Goal: Transaction & Acquisition: Purchase product/service

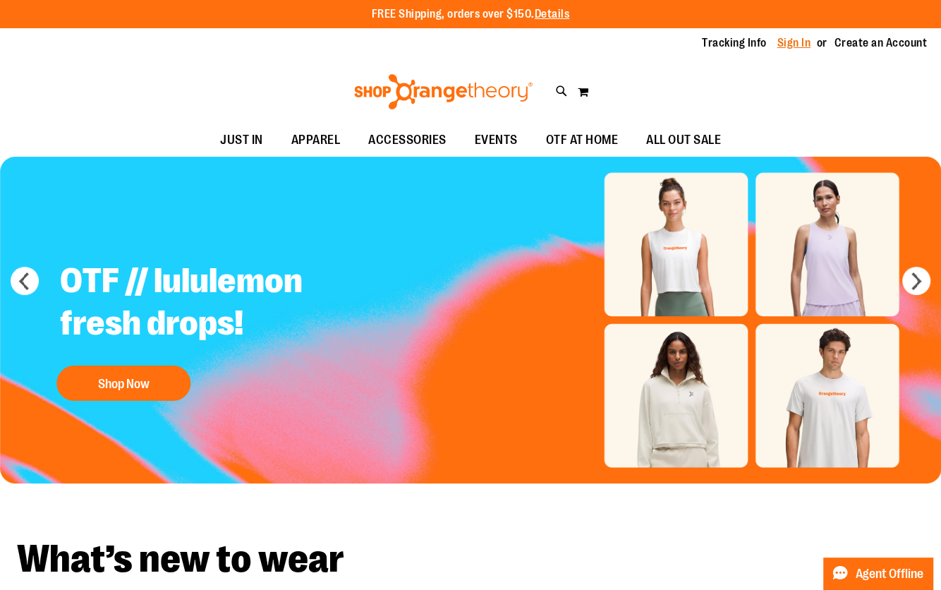
type input "**********"
click at [802, 45] on link "Sign In" at bounding box center [795, 43] width 34 height 16
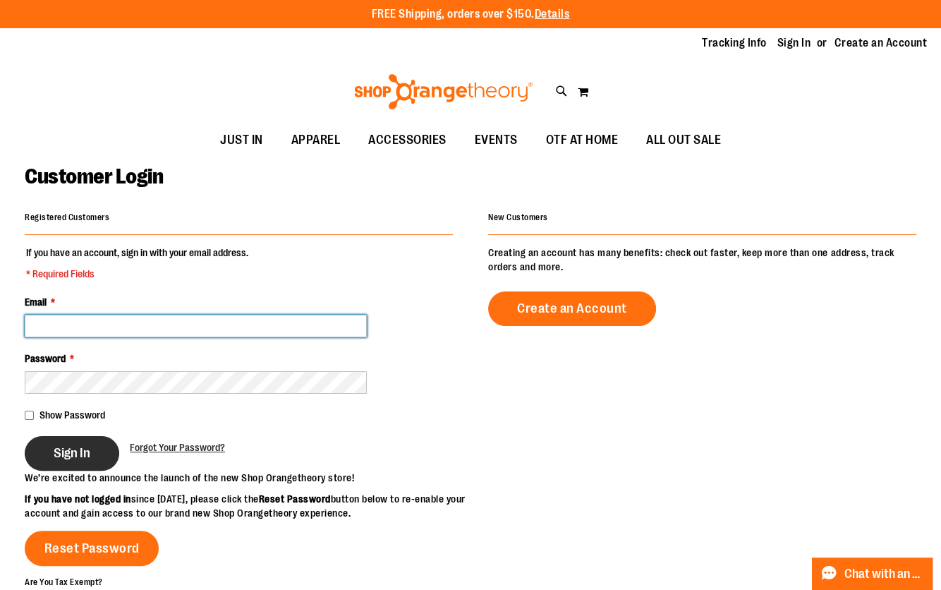
type input "**********"
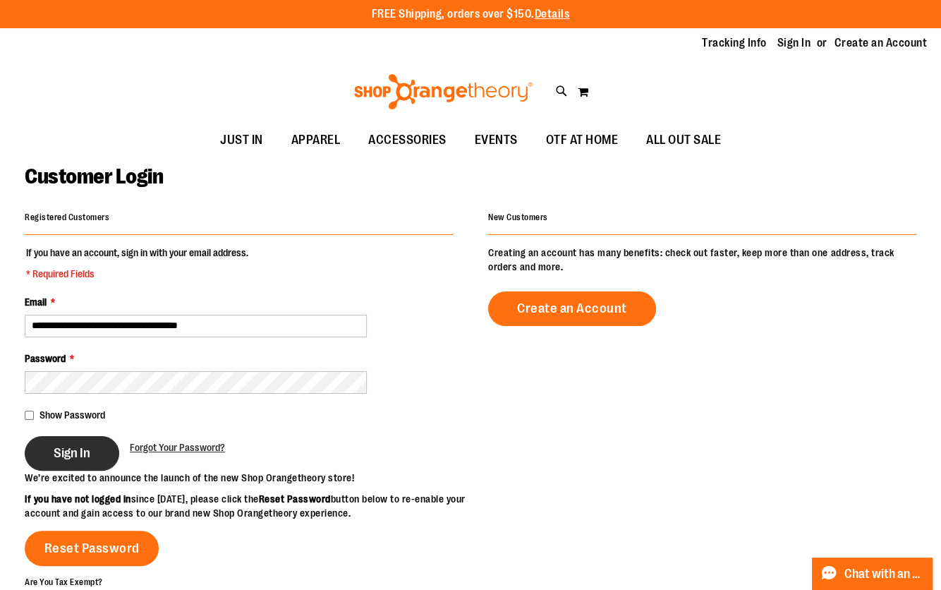
type input "**********"
click at [60, 446] on span "Sign In" at bounding box center [72, 453] width 37 height 16
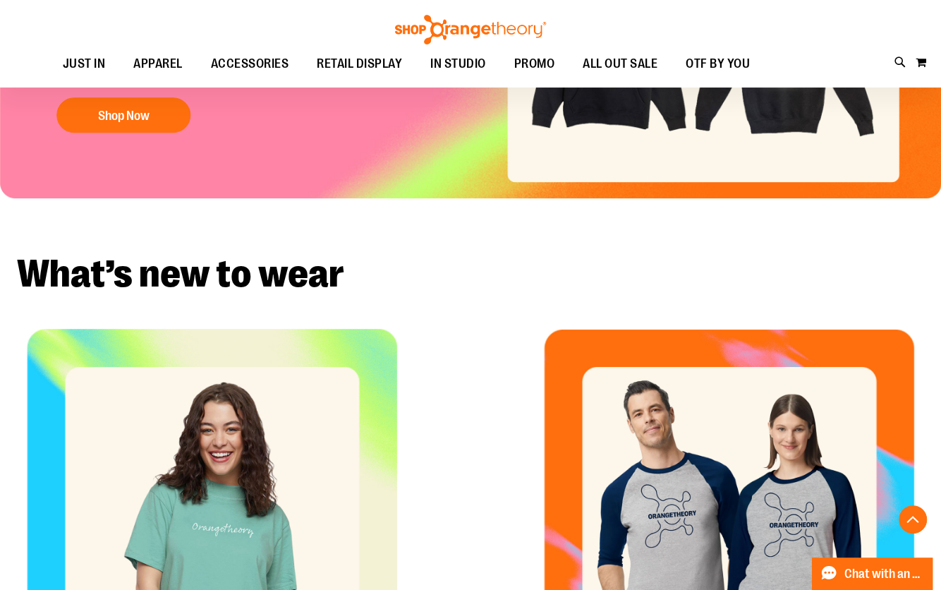
scroll to position [371, 0]
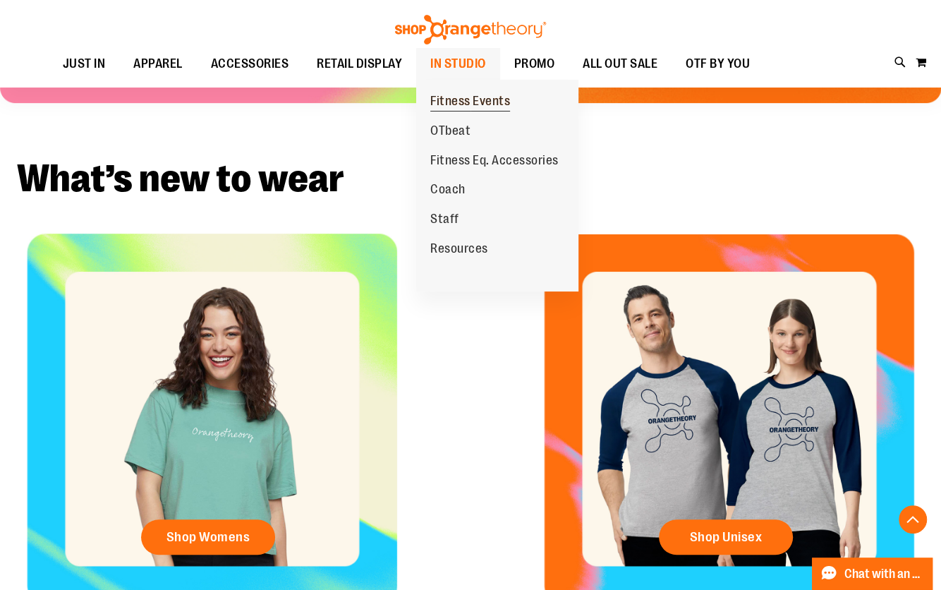
type input "**********"
click at [470, 97] on span "Fitness Events" at bounding box center [470, 103] width 80 height 18
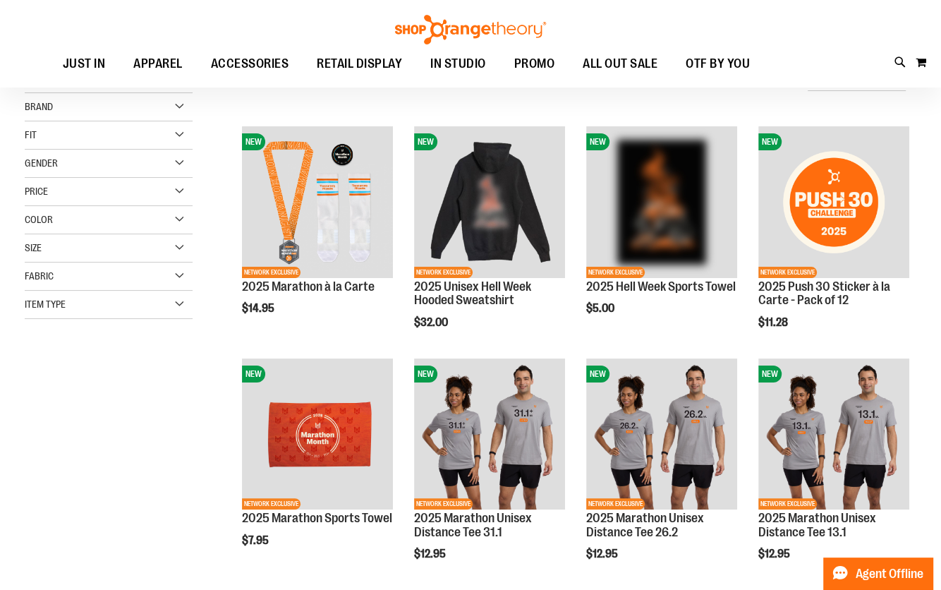
scroll to position [89, 0]
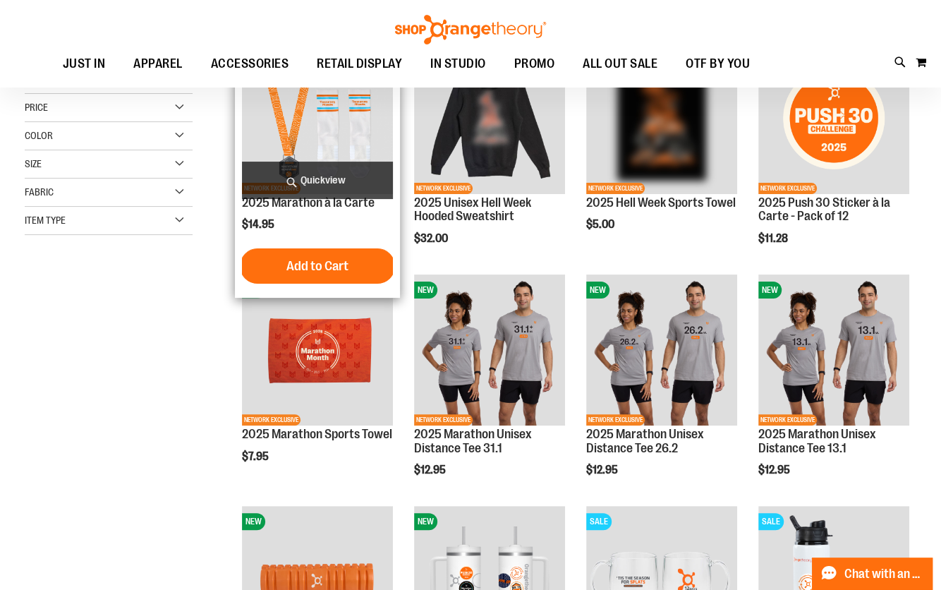
type input "**********"
click at [338, 126] on img "product" at bounding box center [317, 117] width 151 height 151
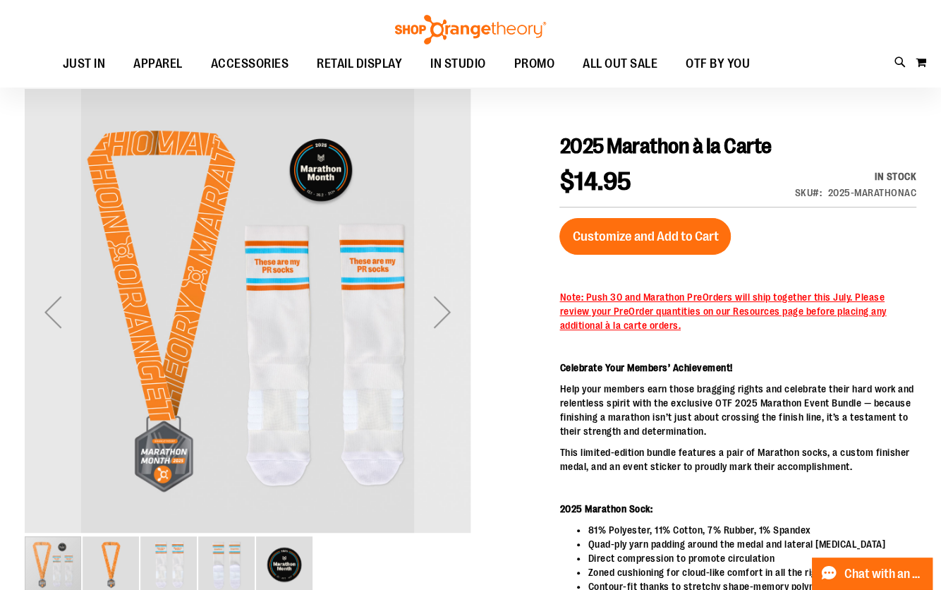
scroll to position [114, 0]
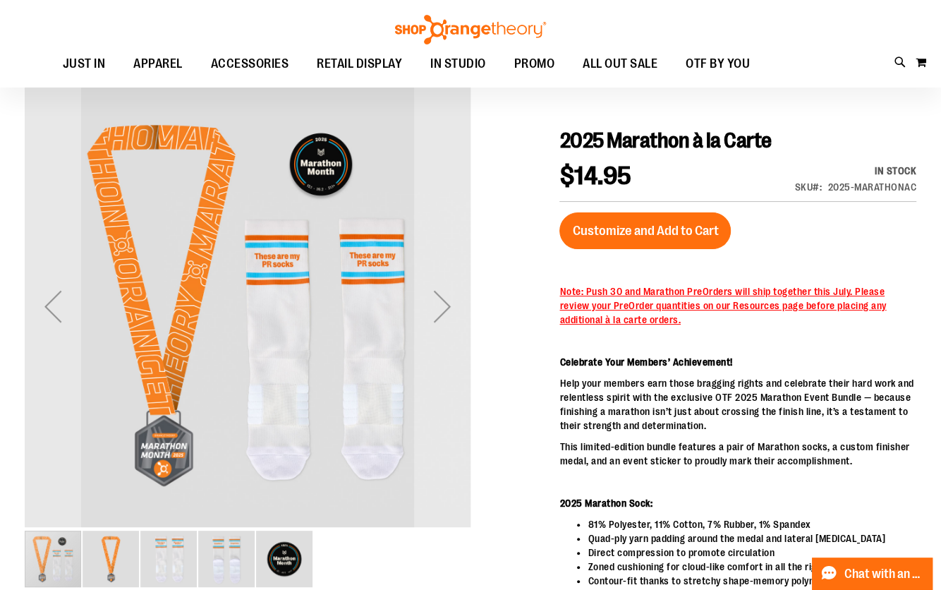
type input "**********"
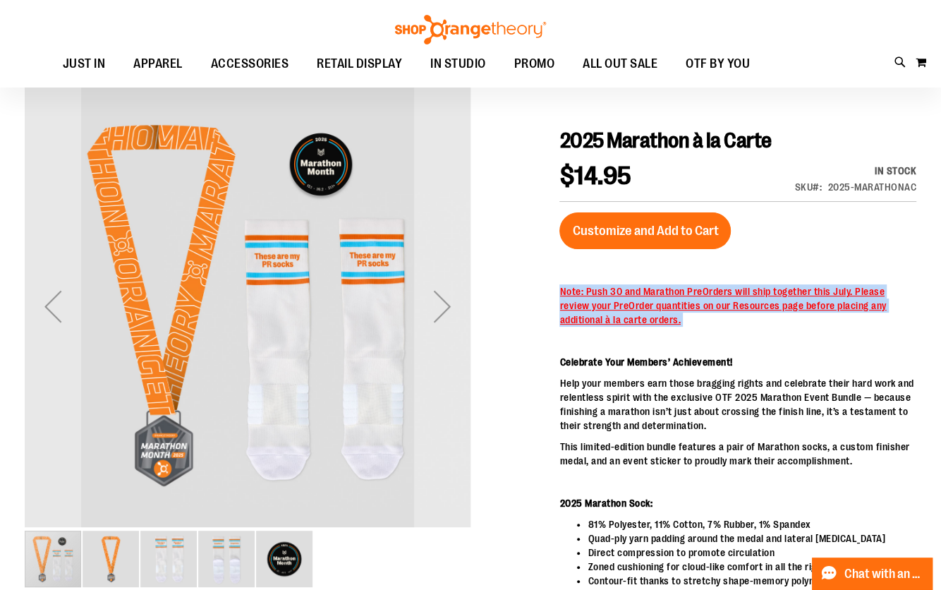
drag, startPoint x: 644, startPoint y: 327, endPoint x: 561, endPoint y: 282, distance: 93.8
click at [561, 282] on div "2025 Marathon à la Carte $14.95 In stock SKU 2025-MARATHONAC Customize and Add …" at bounding box center [738, 531] width 357 height 807
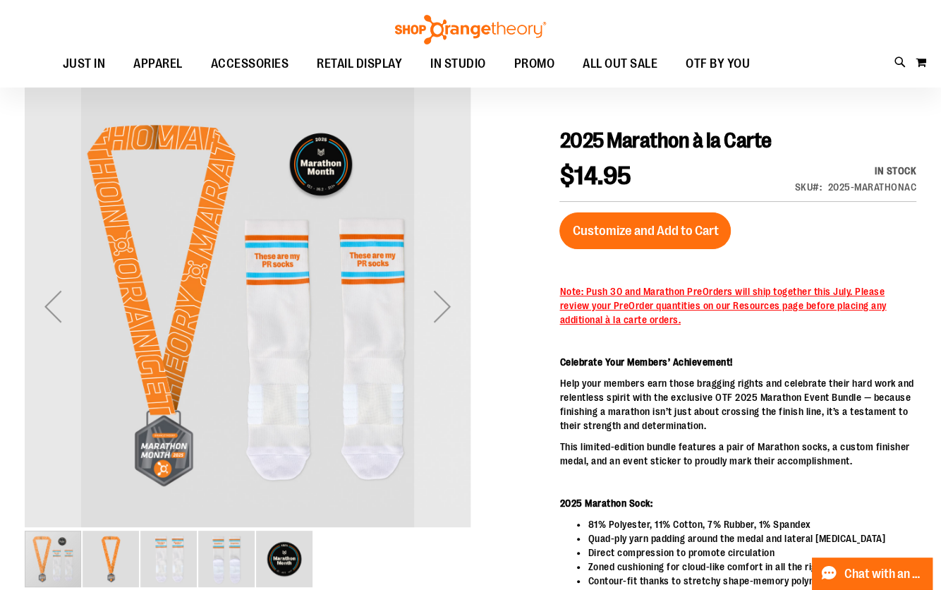
click at [546, 286] on div at bounding box center [471, 509] width 892 height 852
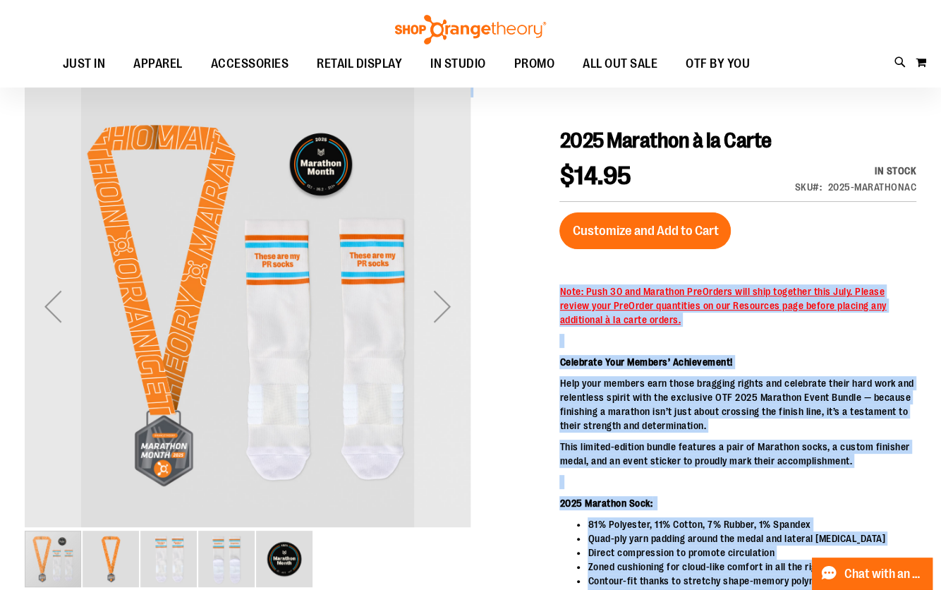
drag, startPoint x: 546, startPoint y: 286, endPoint x: 565, endPoint y: 267, distance: 26.5
click at [565, 267] on div "2025 Marathon à la Carte $14.95 In stock SKU 2025-MARATHONAC Customize and Add …" at bounding box center [471, 537] width 892 height 908
click at [565, 267] on div "2025 Marathon à la Carte $14.95 In stock SKU 2025-MARATHONAC Customize and Add …" at bounding box center [738, 531] width 357 height 807
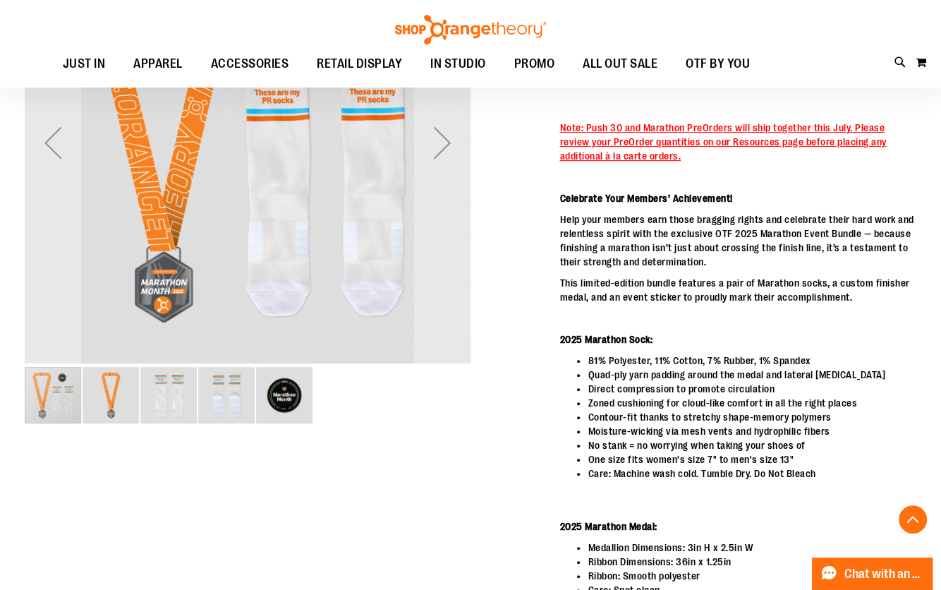
scroll to position [273, 0]
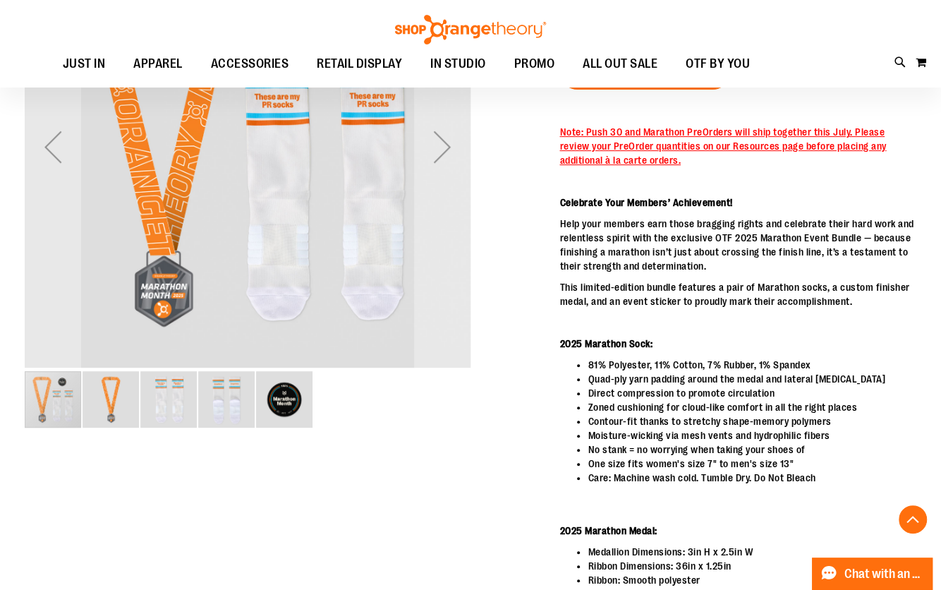
click at [294, 394] on img "image 5 of 5" at bounding box center [284, 399] width 56 height 56
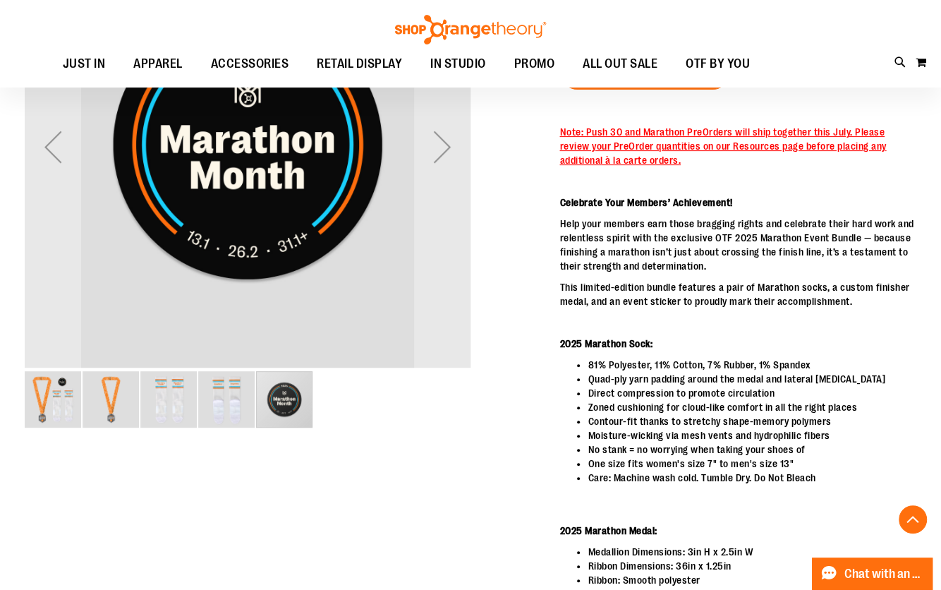
click at [236, 389] on img "image 4 of 5" at bounding box center [226, 399] width 56 height 56
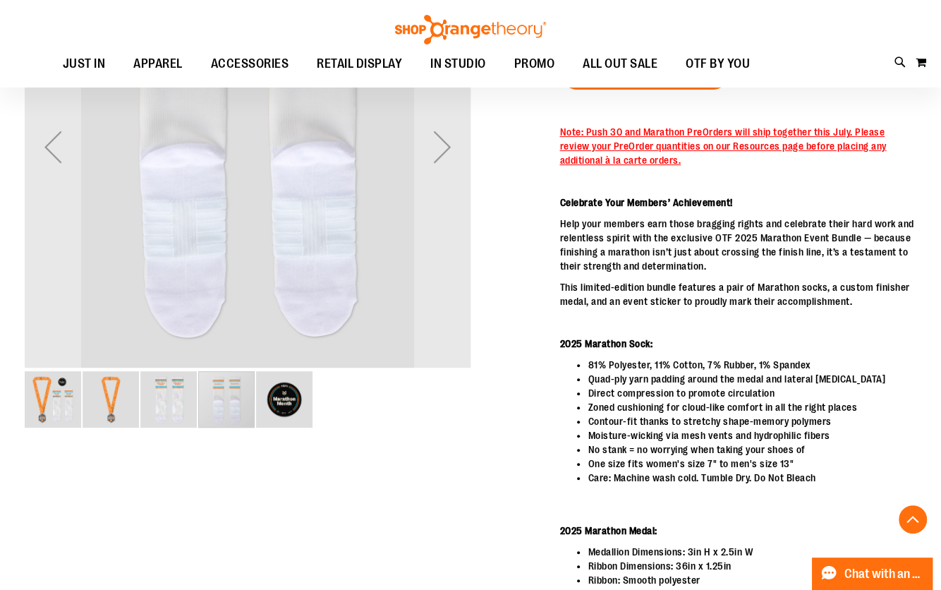
click at [193, 389] on img "image 3 of 5" at bounding box center [168, 399] width 56 height 56
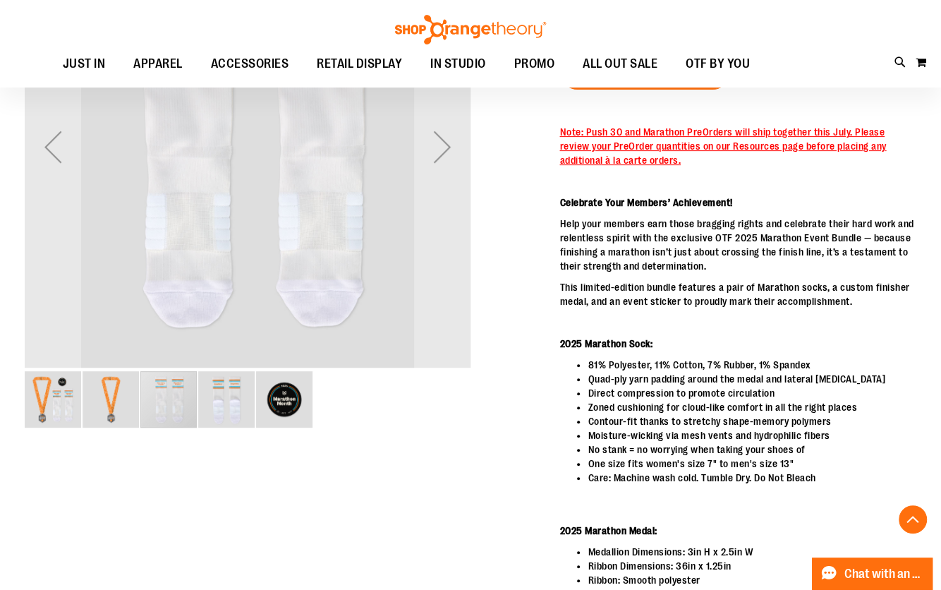
click at [174, 389] on div "carousel" at bounding box center [168, 399] width 56 height 56
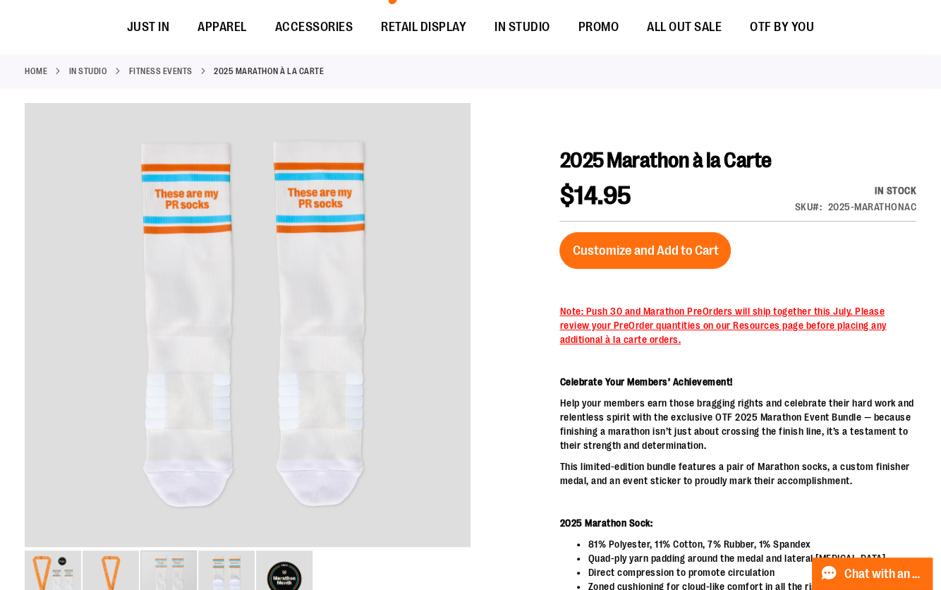
scroll to position [0, 0]
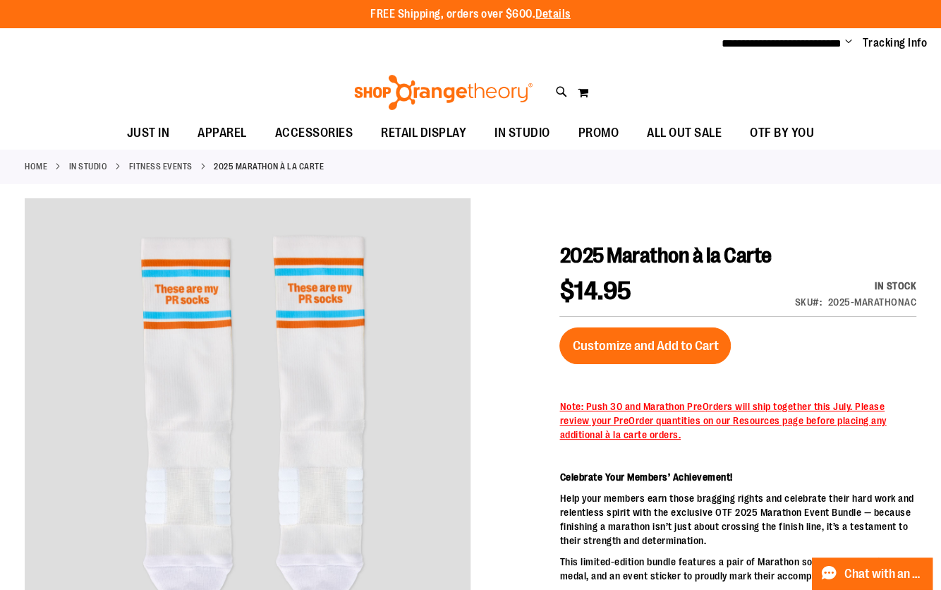
click at [589, 303] on span "$14.95" at bounding box center [596, 291] width 72 height 29
drag, startPoint x: 869, startPoint y: 270, endPoint x: 878, endPoint y: 277, distance: 11.6
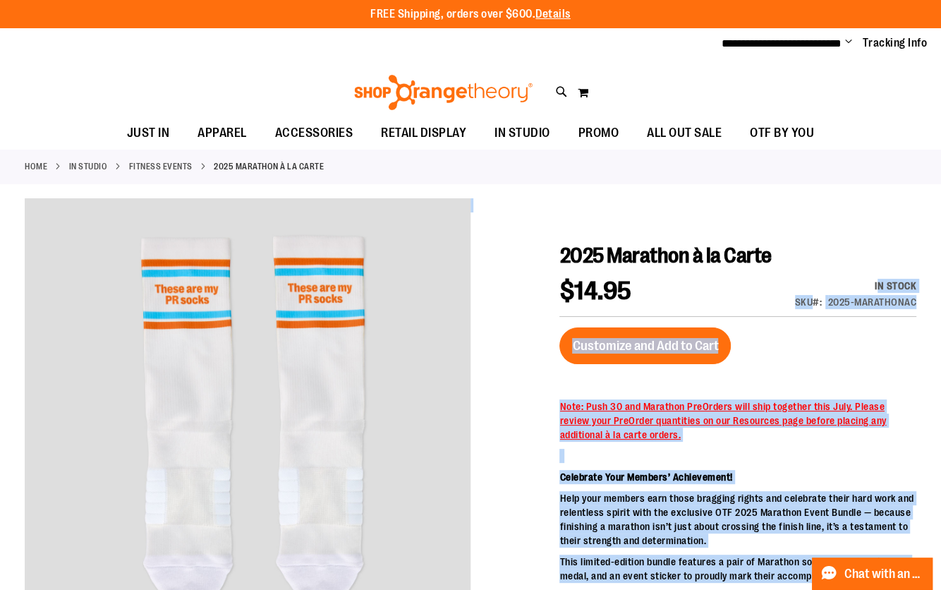
drag, startPoint x: 878, startPoint y: 283, endPoint x: 924, endPoint y: 295, distance: 47.4
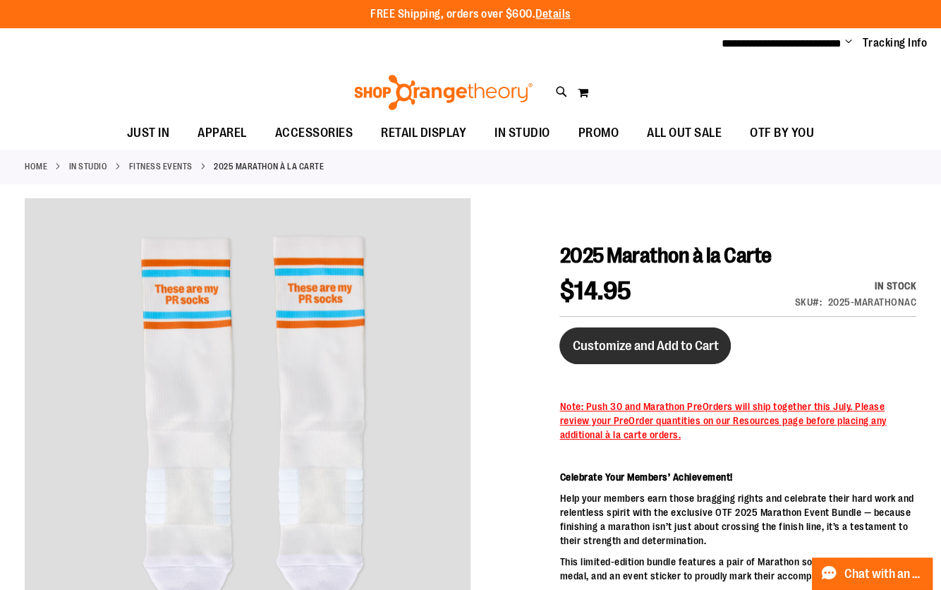
click at [665, 346] on span "Customize and Add to Cart" at bounding box center [645, 346] width 146 height 16
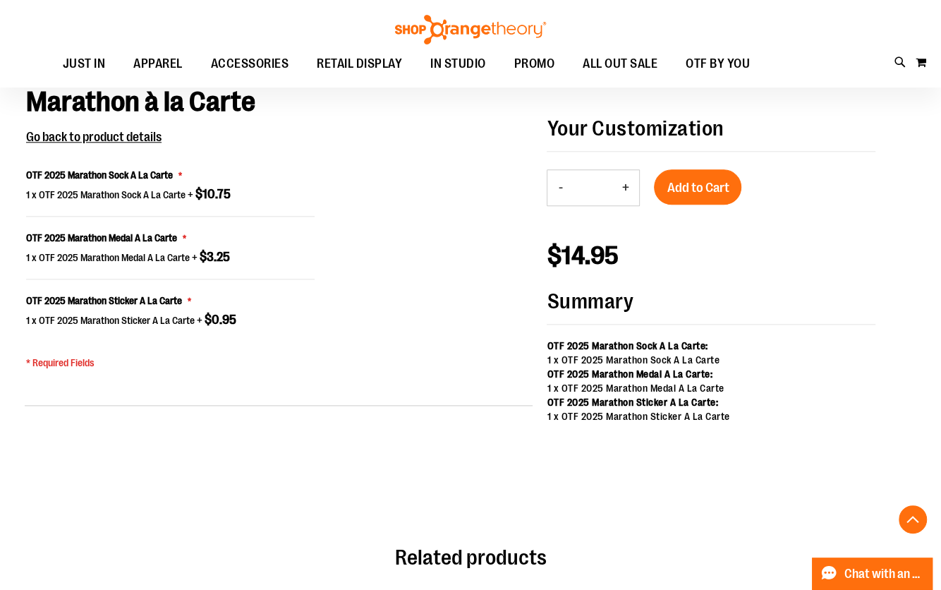
scroll to position [979, 0]
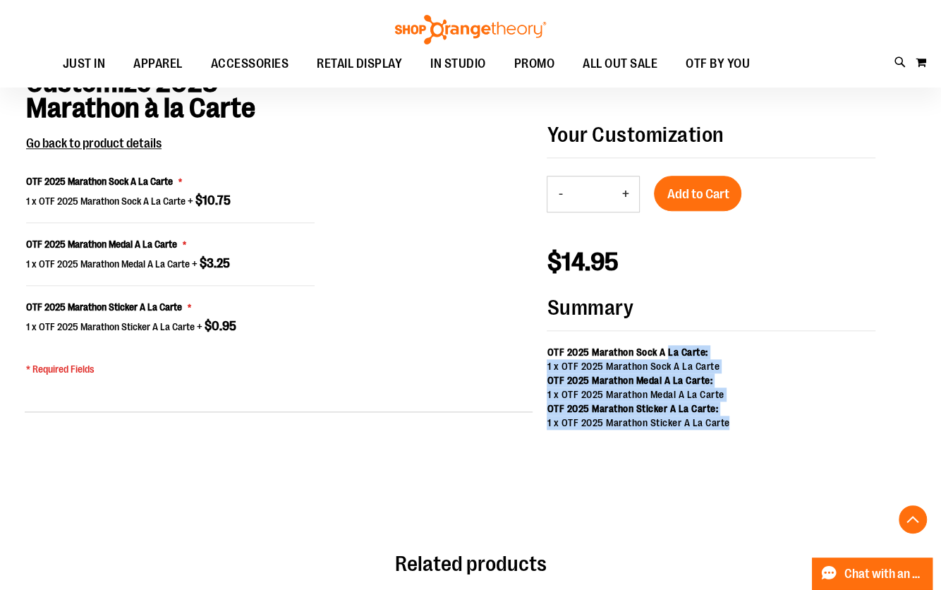
drag, startPoint x: 667, startPoint y: 348, endPoint x: 732, endPoint y: 423, distance: 99.5
click at [732, 423] on ul "OTF 2025 Marathon Sock A La Carte: 1 x OTF 2025 Marathon Sock A La Carte OTF 20…" at bounding box center [711, 387] width 329 height 85
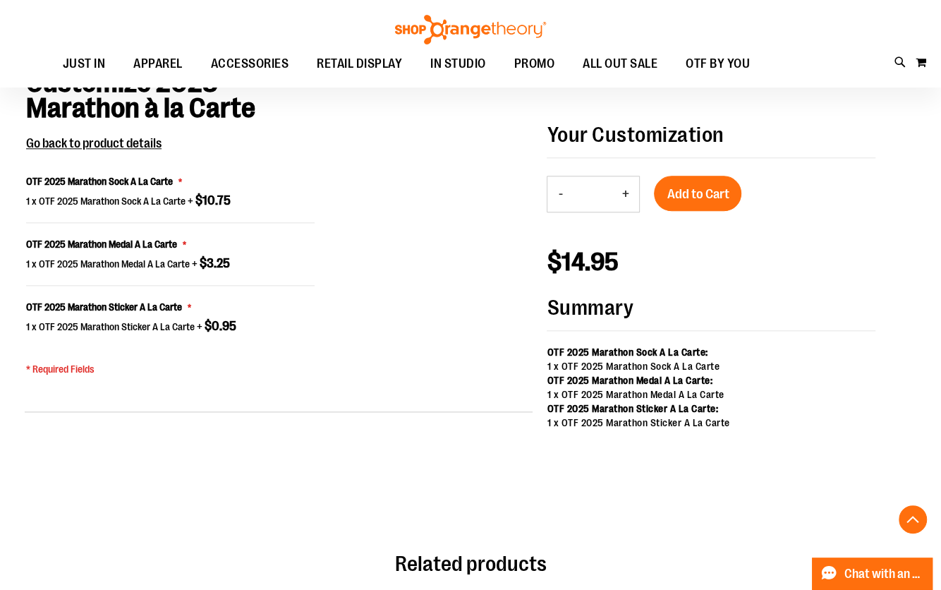
click at [209, 197] on span "$10.75" at bounding box center [212, 200] width 35 height 14
click at [195, 163] on fieldset "Customize 2025 Marathon à la Carte Go back to product details OTF 2025 Marathon…" at bounding box center [170, 202] width 289 height 264
click at [202, 200] on span "$10.75" at bounding box center [212, 200] width 35 height 14
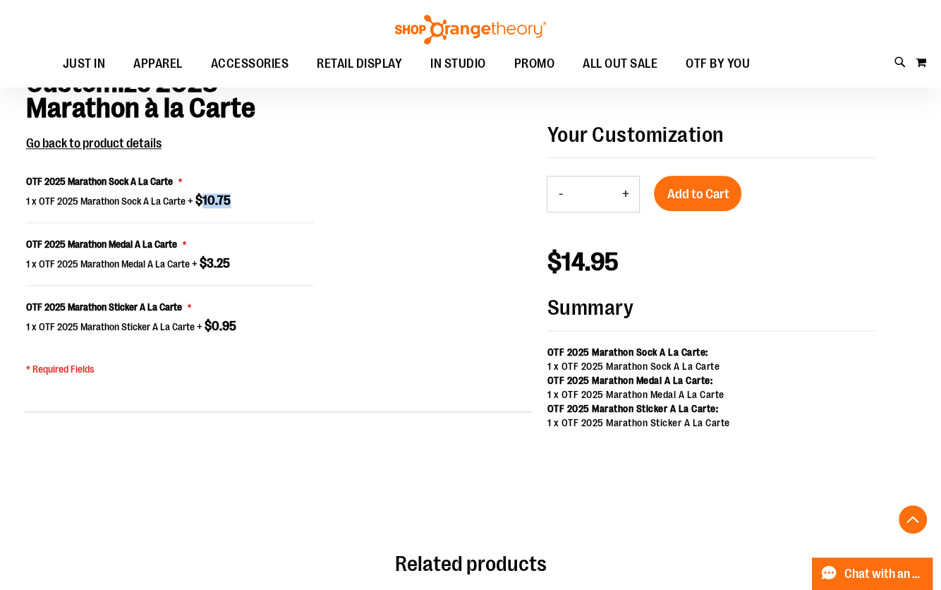
click at [202, 200] on span "$10.75" at bounding box center [212, 200] width 35 height 14
click at [134, 186] on label "OTF 2025 Marathon Sock A La Carte" at bounding box center [104, 181] width 156 height 14
click at [134, 183] on span "OTF 2025 Marathon Sock A La Carte" at bounding box center [99, 181] width 147 height 11
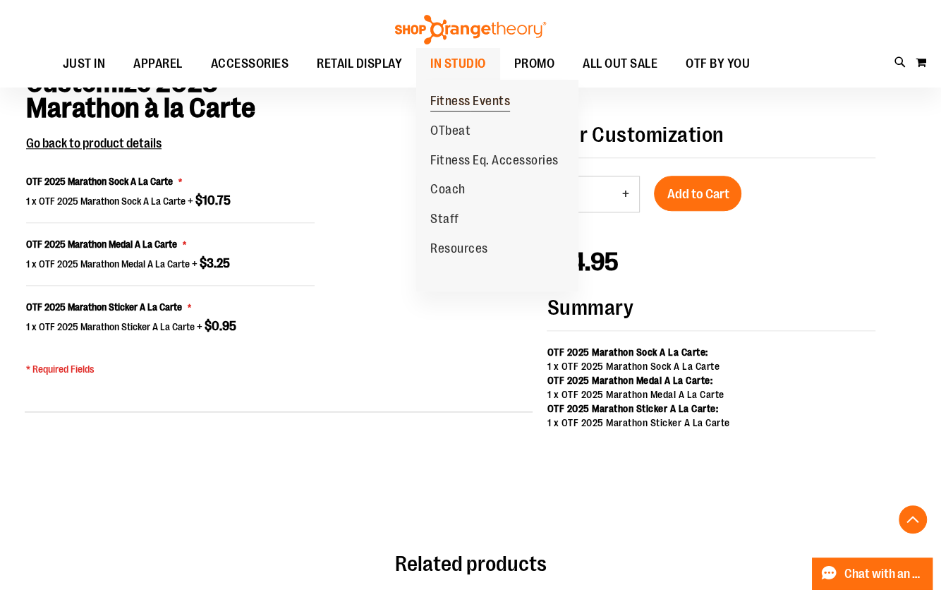
click at [465, 107] on span "Fitness Events" at bounding box center [470, 103] width 80 height 18
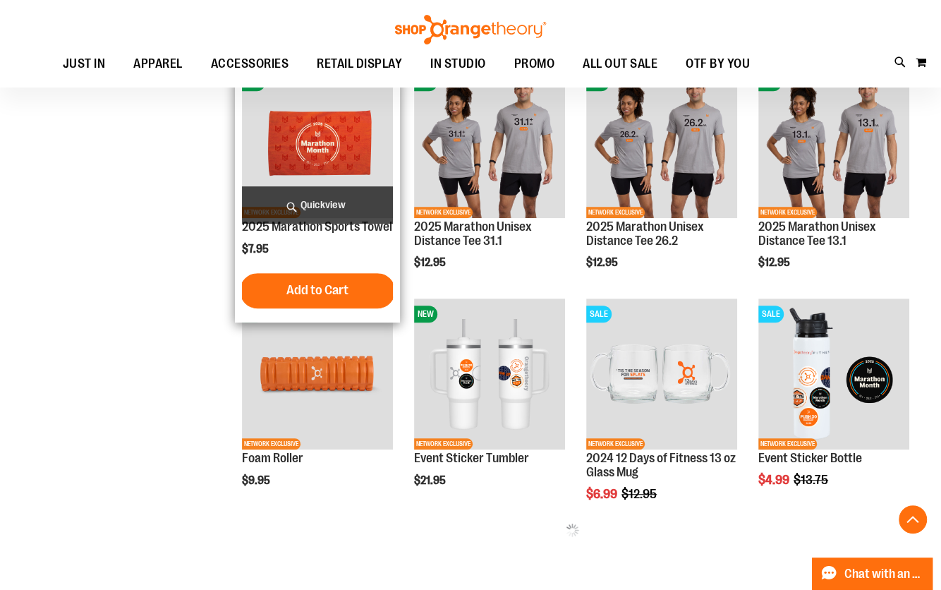
scroll to position [4, 0]
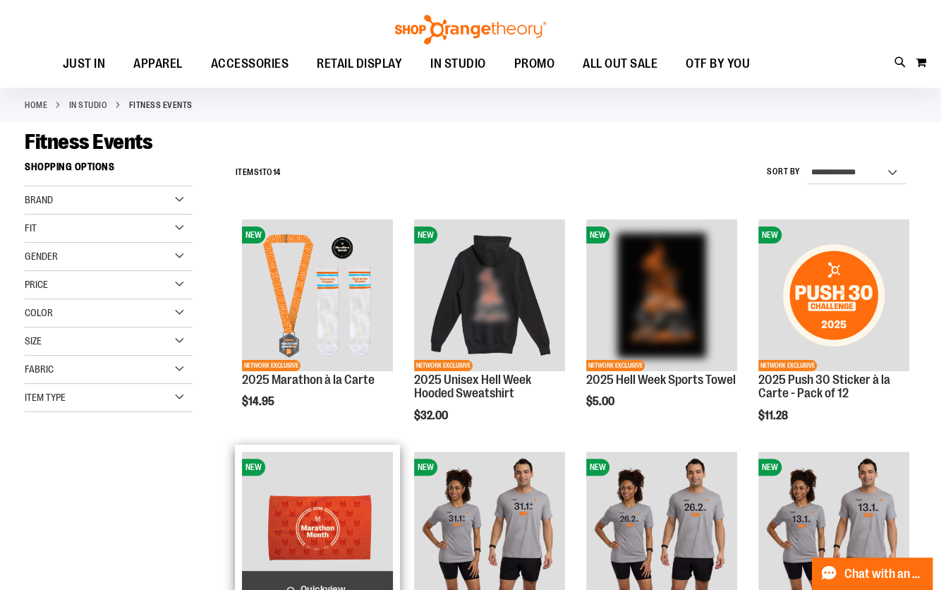
scroll to position [64, 0]
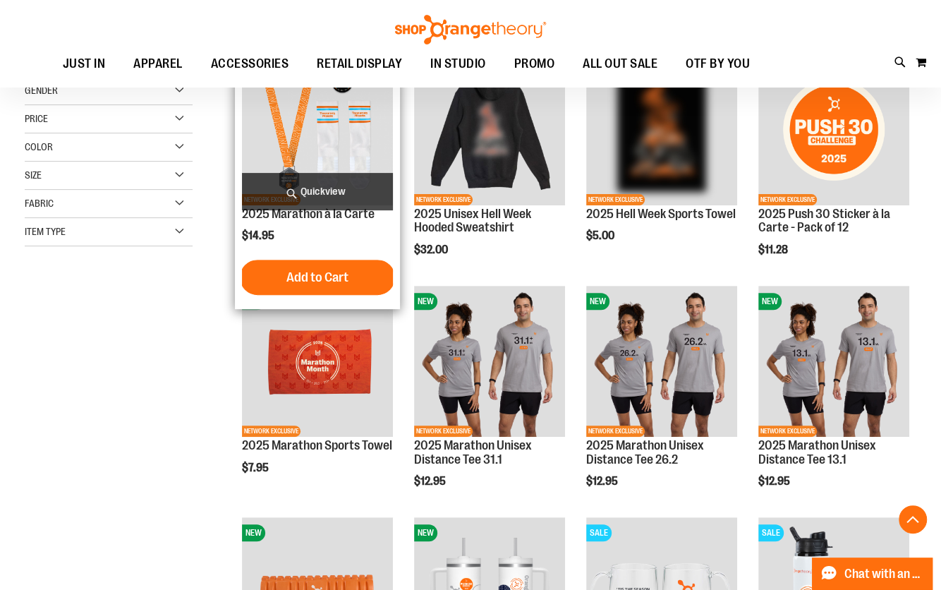
scroll to position [227, 0]
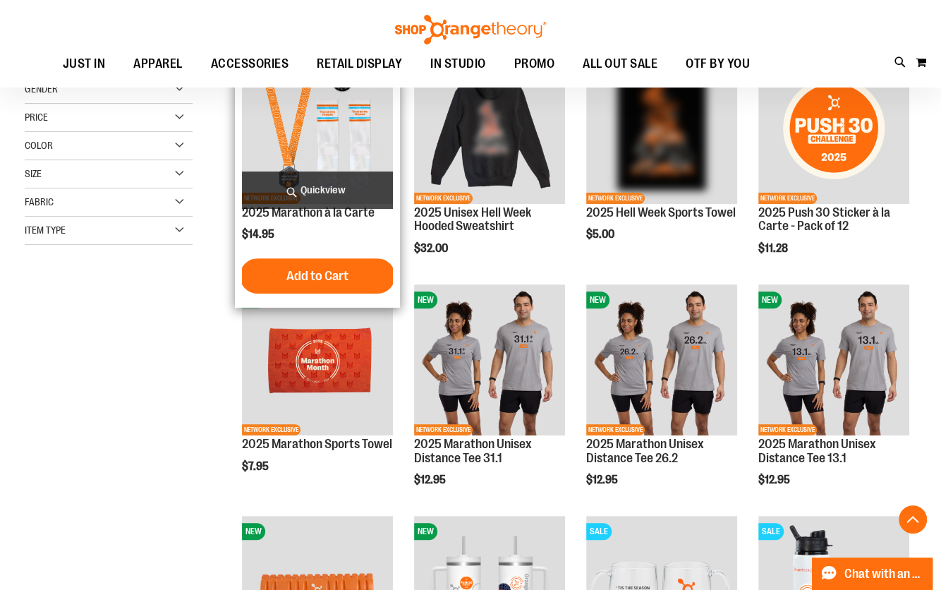
type input "**********"
click at [324, 203] on span "Quickview" at bounding box center [317, 189] width 151 height 37
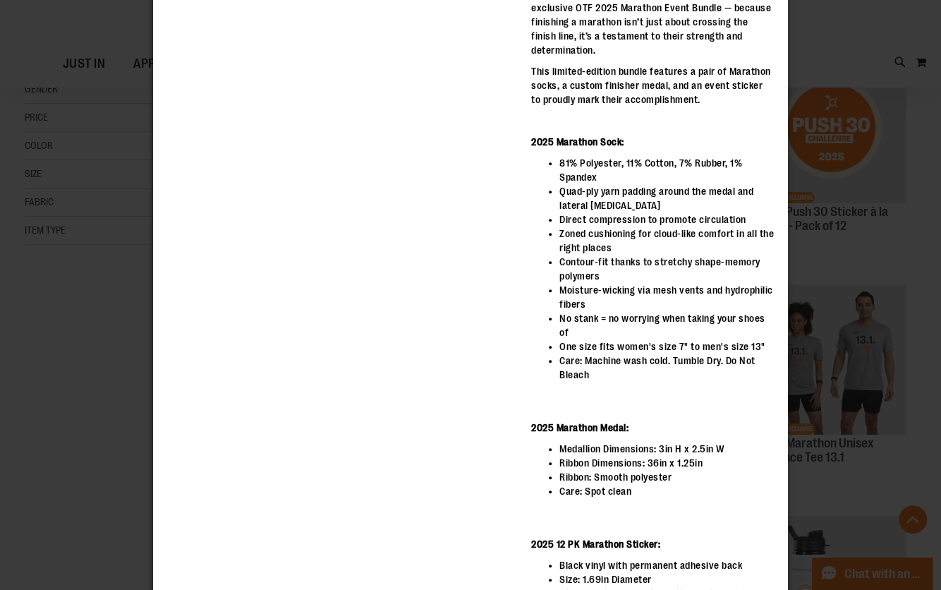
scroll to position [0, 0]
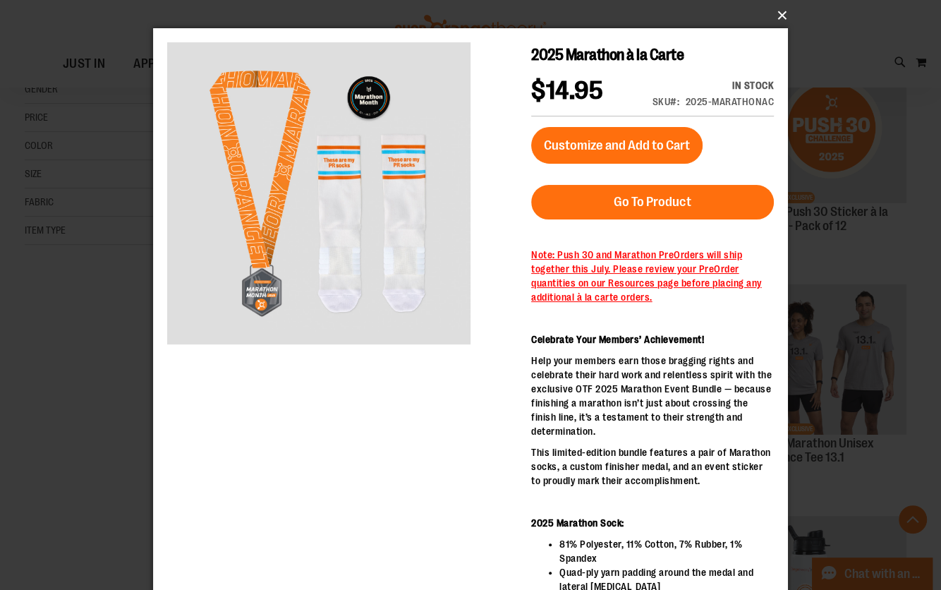
click at [776, 14] on button "×" at bounding box center [474, 15] width 635 height 31
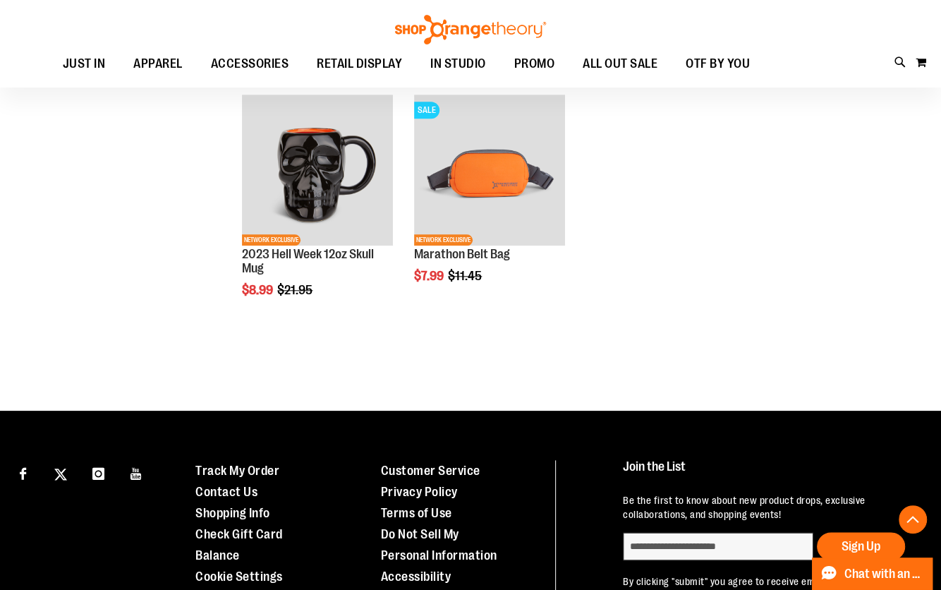
scroll to position [169, 0]
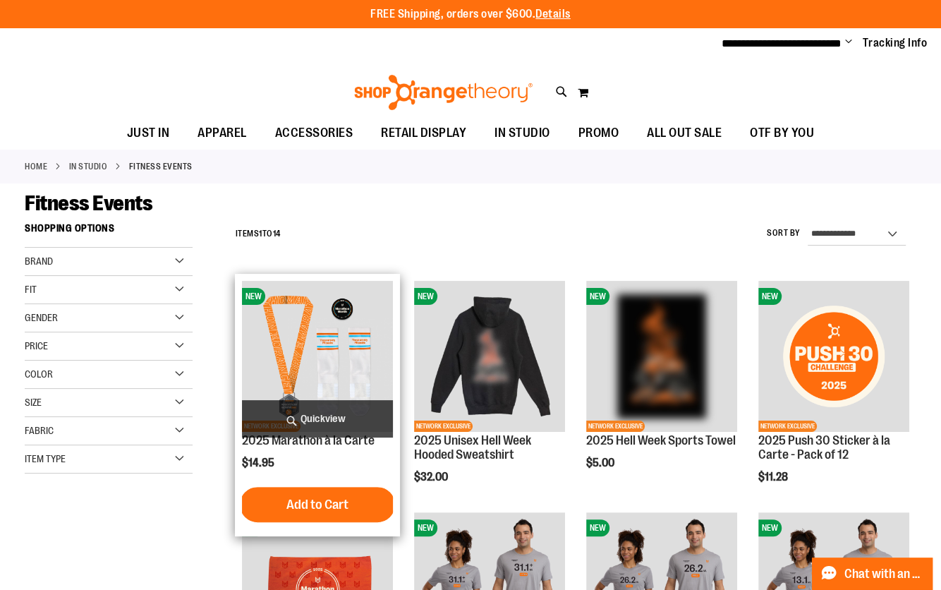
click at [310, 318] on img "product" at bounding box center [317, 356] width 151 height 151
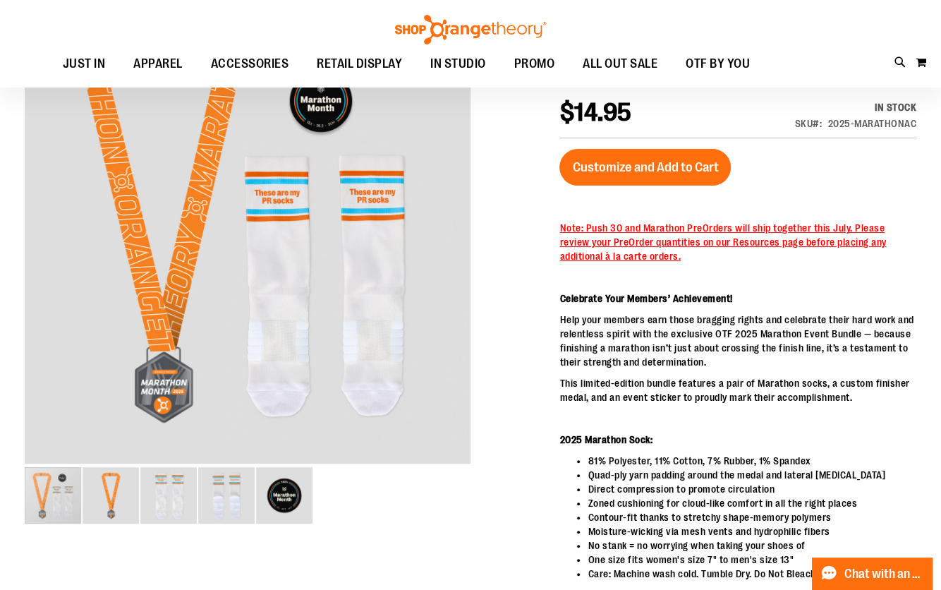
scroll to position [123, 0]
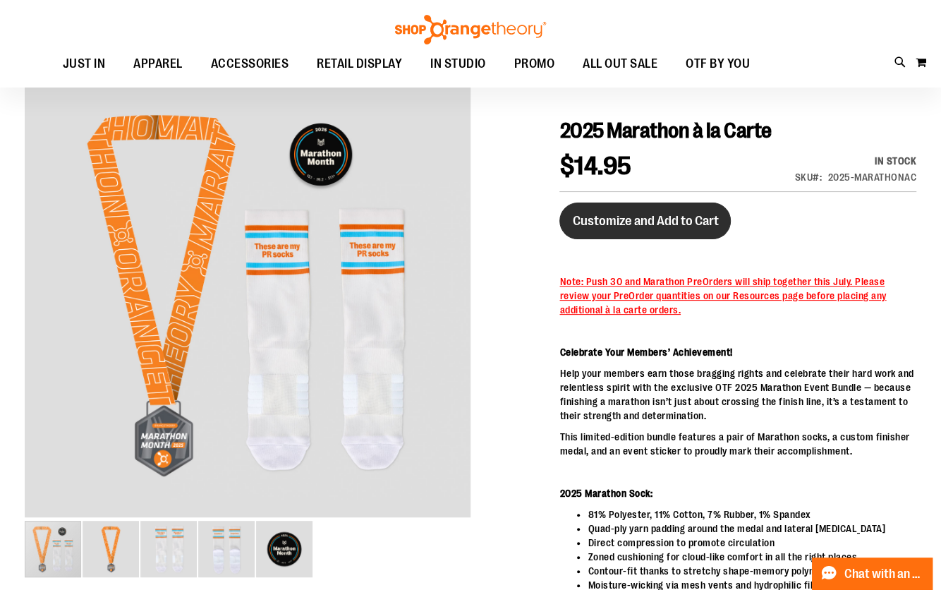
type input "**********"
click at [665, 217] on span "Customize and Add to Cart" at bounding box center [645, 221] width 146 height 16
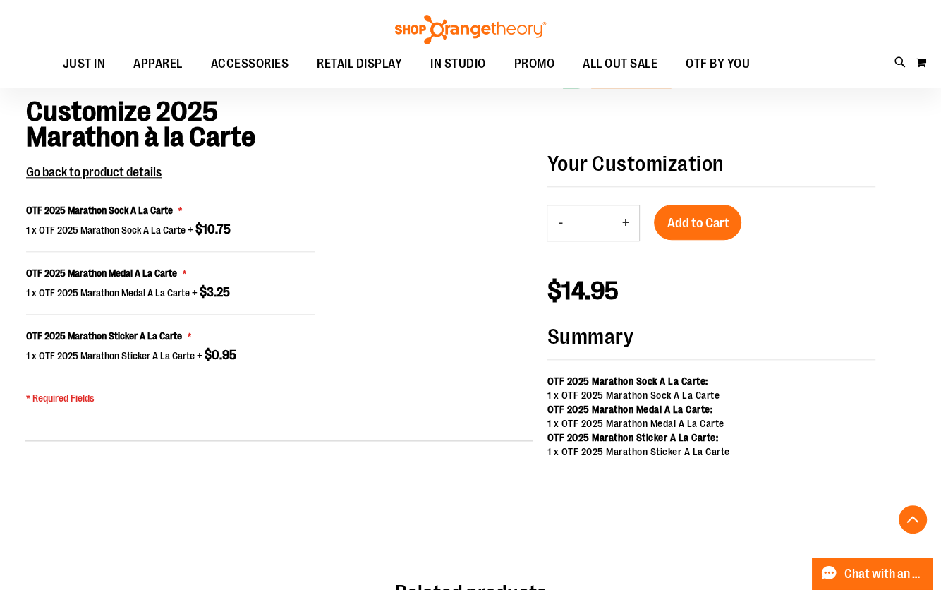
scroll to position [932, 0]
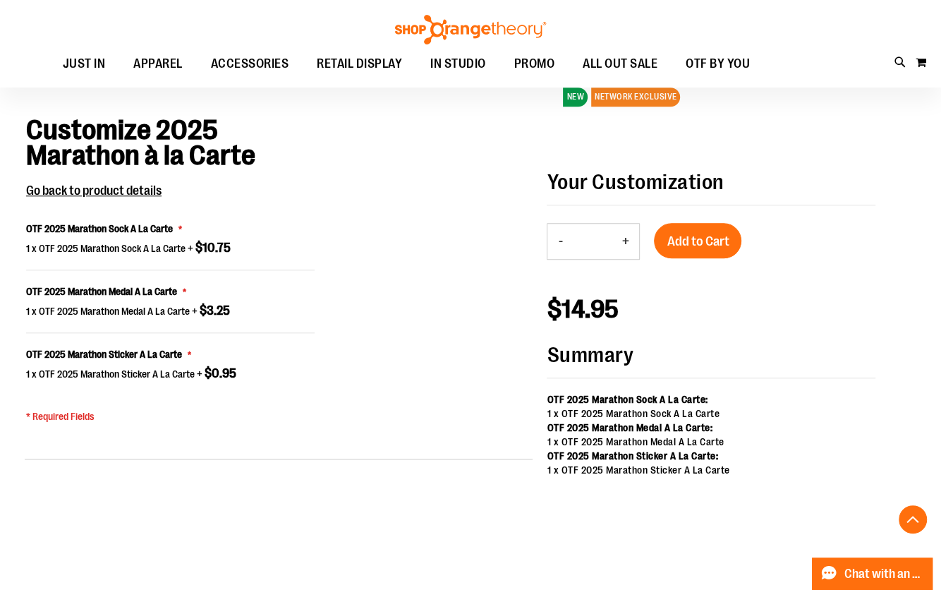
click at [660, 394] on strong "OTF 2025 Marathon Sock A La Carte:" at bounding box center [627, 399] width 161 height 11
click at [670, 414] on div "1 x OTF 2025 Marathon Sock A La Carte" at bounding box center [711, 413] width 329 height 14
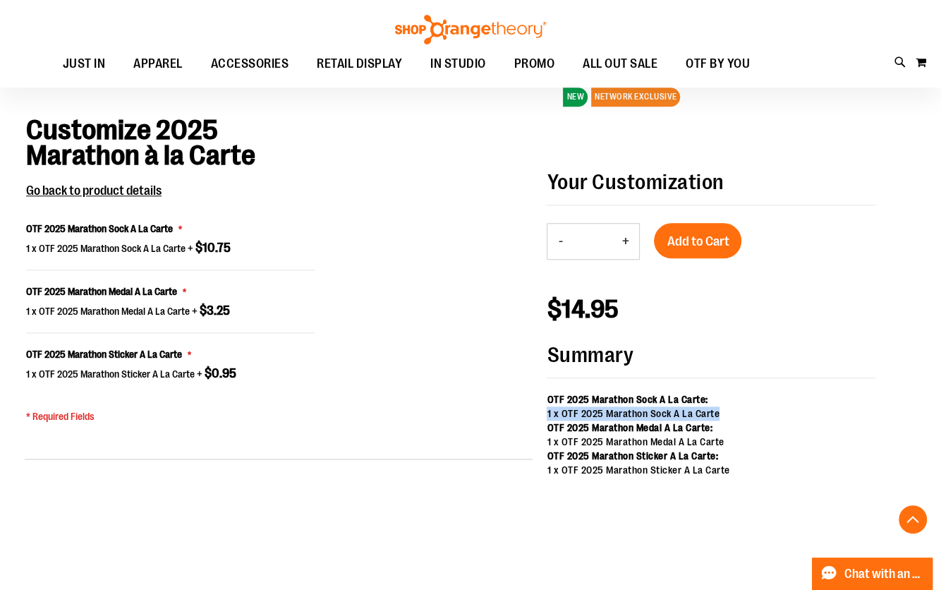
click at [670, 414] on div "1 x OTF 2025 Marathon Sock A La Carte" at bounding box center [711, 413] width 329 height 14
click at [162, 227] on span "OTF 2025 Marathon Sock A La Carte" at bounding box center [99, 228] width 147 height 11
click at [627, 240] on button "+" at bounding box center [625, 241] width 28 height 35
click at [558, 240] on button "-" at bounding box center [560, 241] width 25 height 35
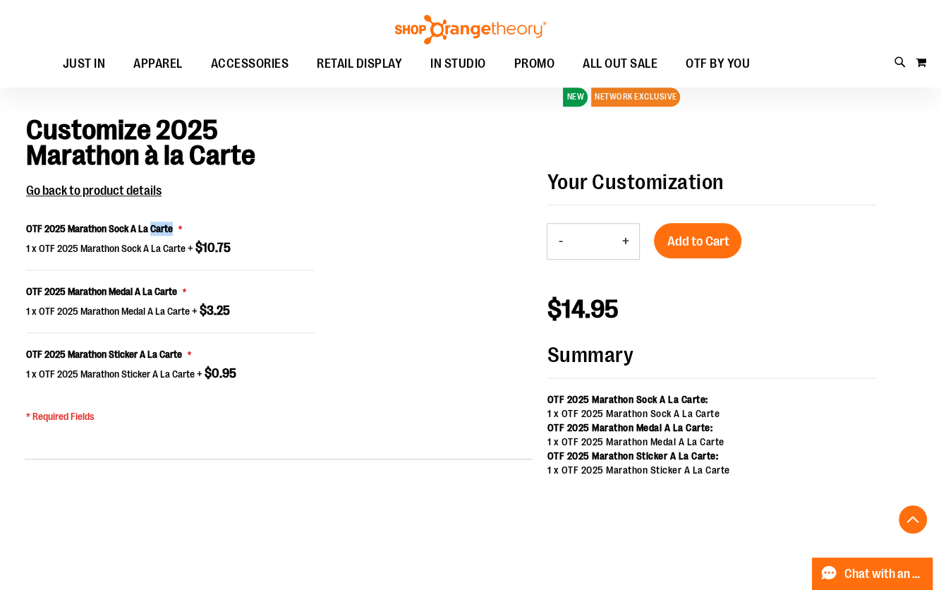
type input "*"
click at [557, 239] on button "-" at bounding box center [560, 241] width 25 height 35
click at [210, 248] on span "$10.75" at bounding box center [212, 248] width 35 height 14
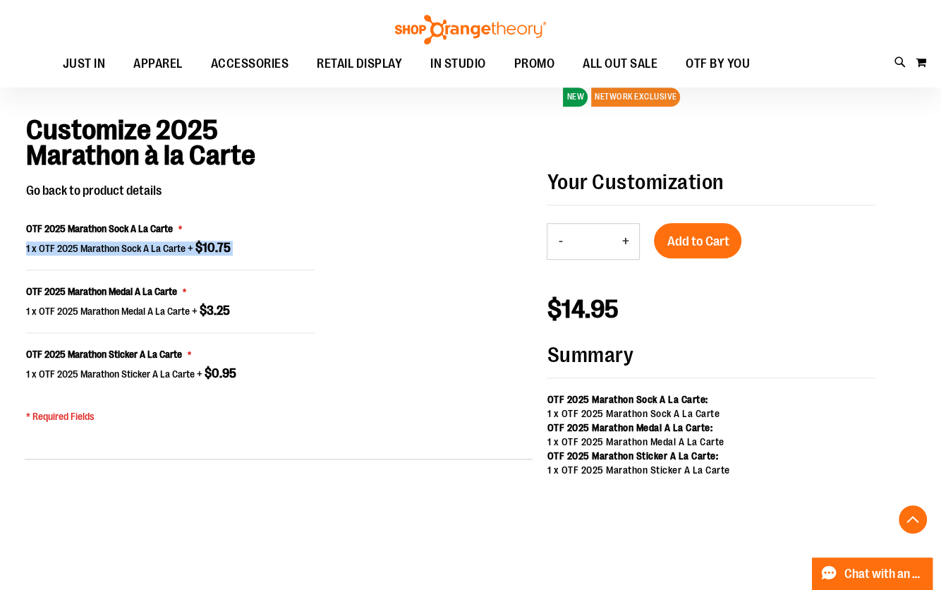
click at [139, 189] on span "Go back to product details" at bounding box center [93, 190] width 135 height 14
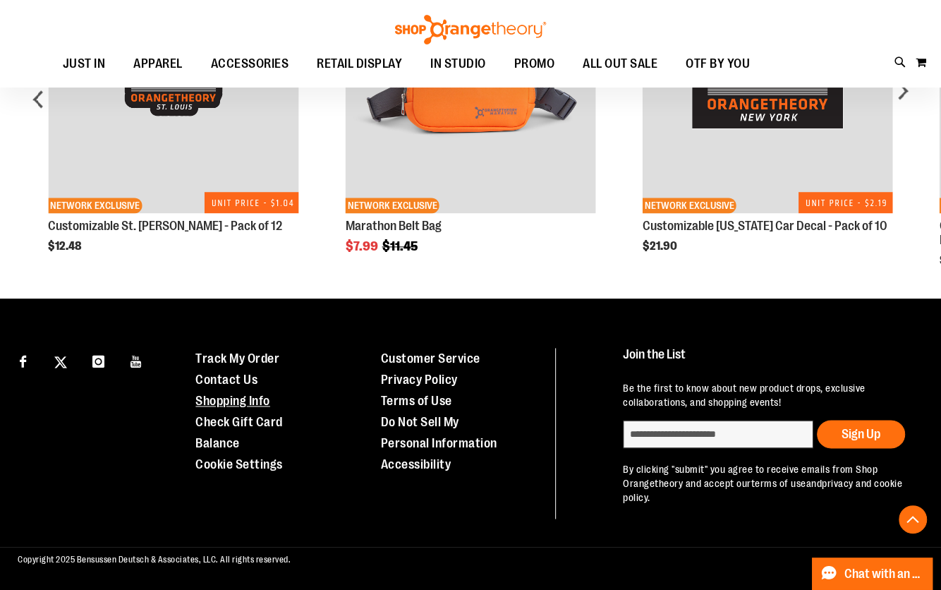
scroll to position [1031, 0]
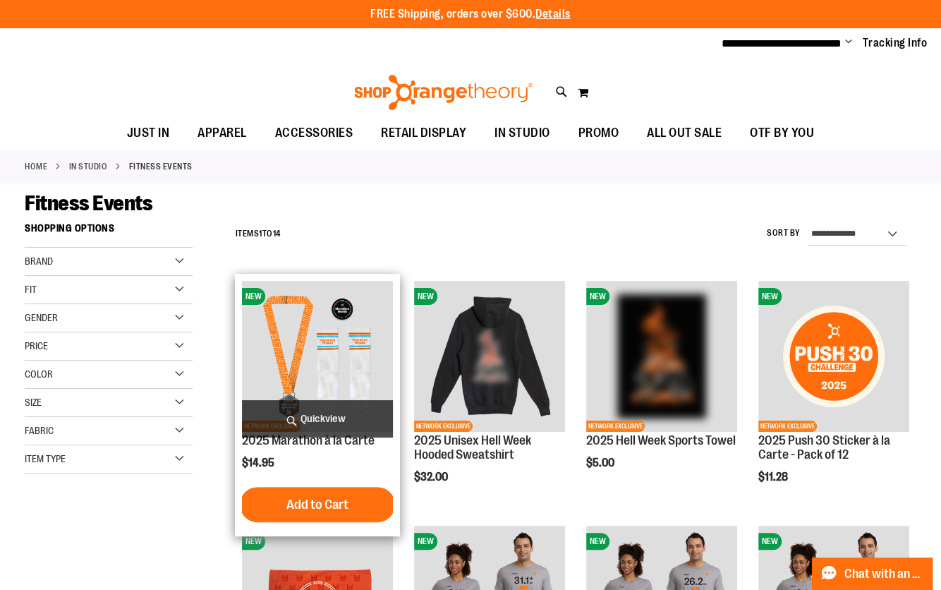
type input "**********"
click at [318, 407] on span "Quickview" at bounding box center [317, 418] width 151 height 37
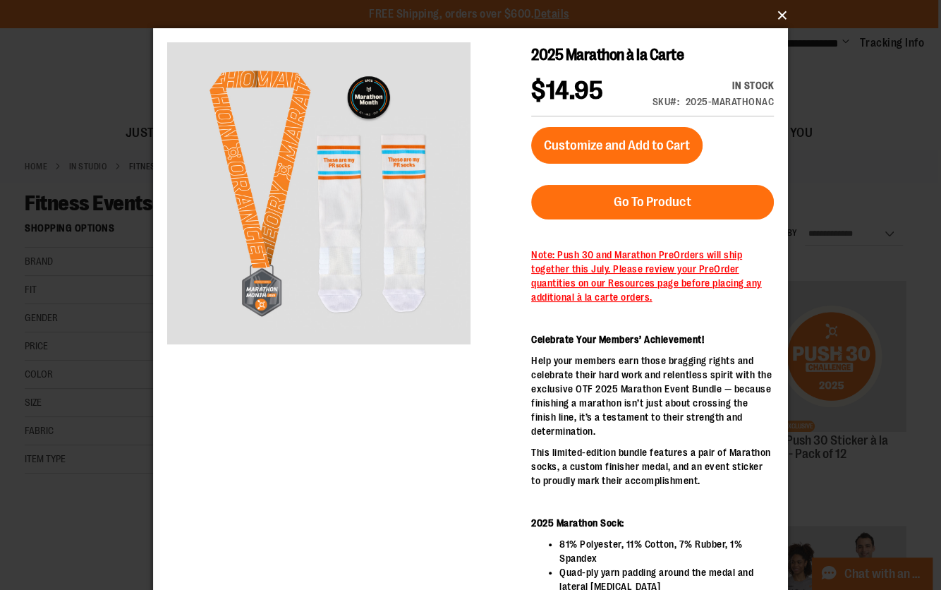
click at [778, 16] on button "×" at bounding box center [474, 15] width 635 height 31
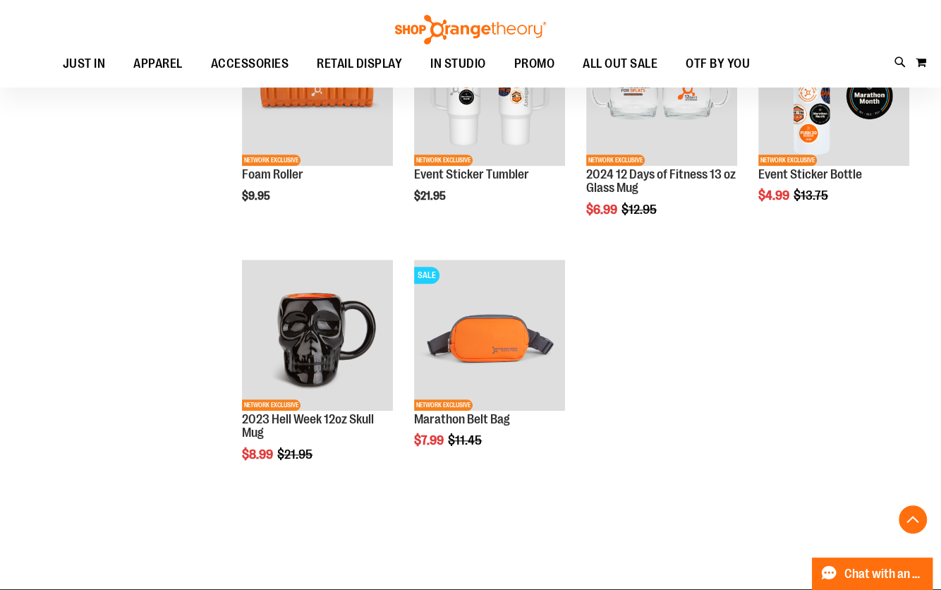
scroll to position [756, 0]
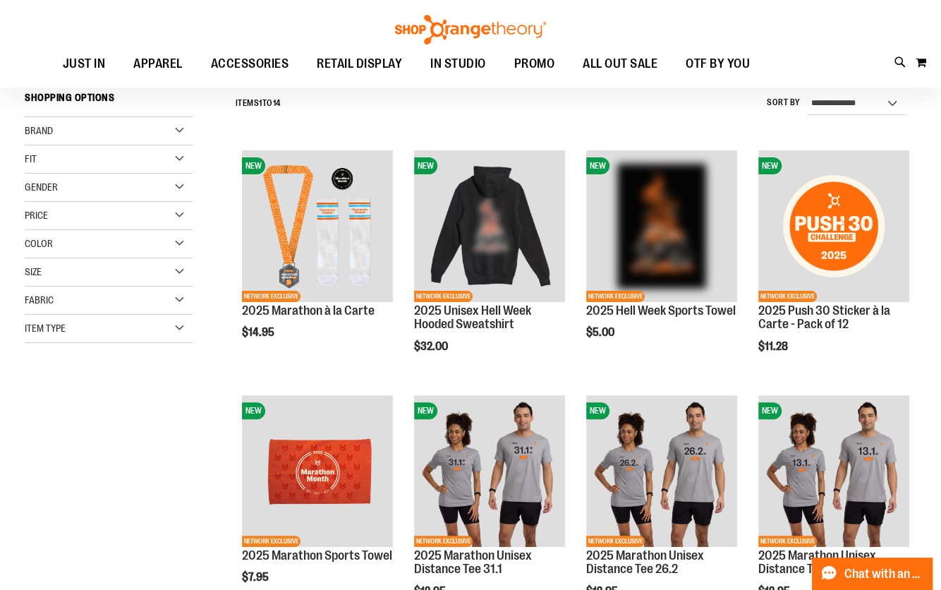
scroll to position [135, 0]
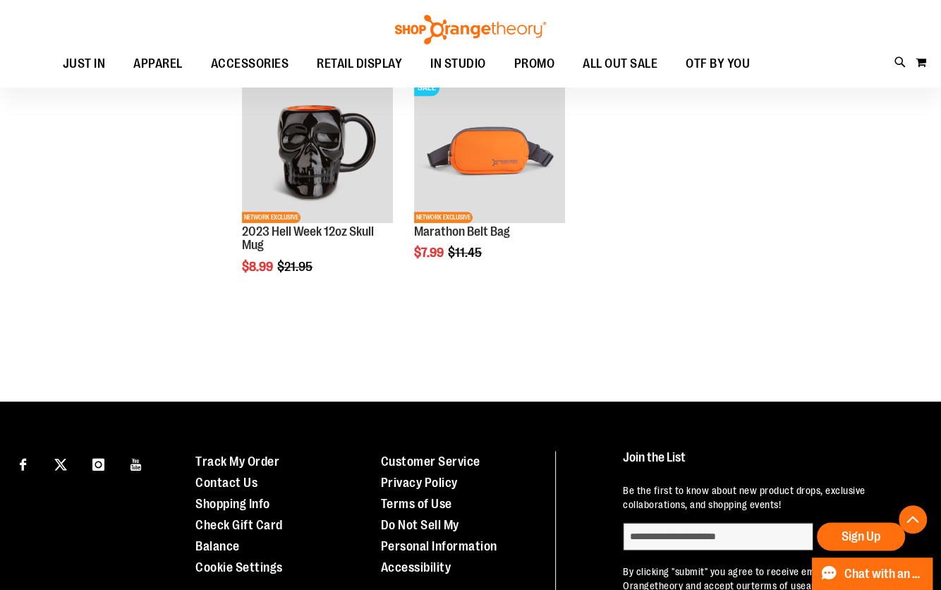
scroll to position [944, 0]
